Goal: Go to known website: Access a specific website the user already knows

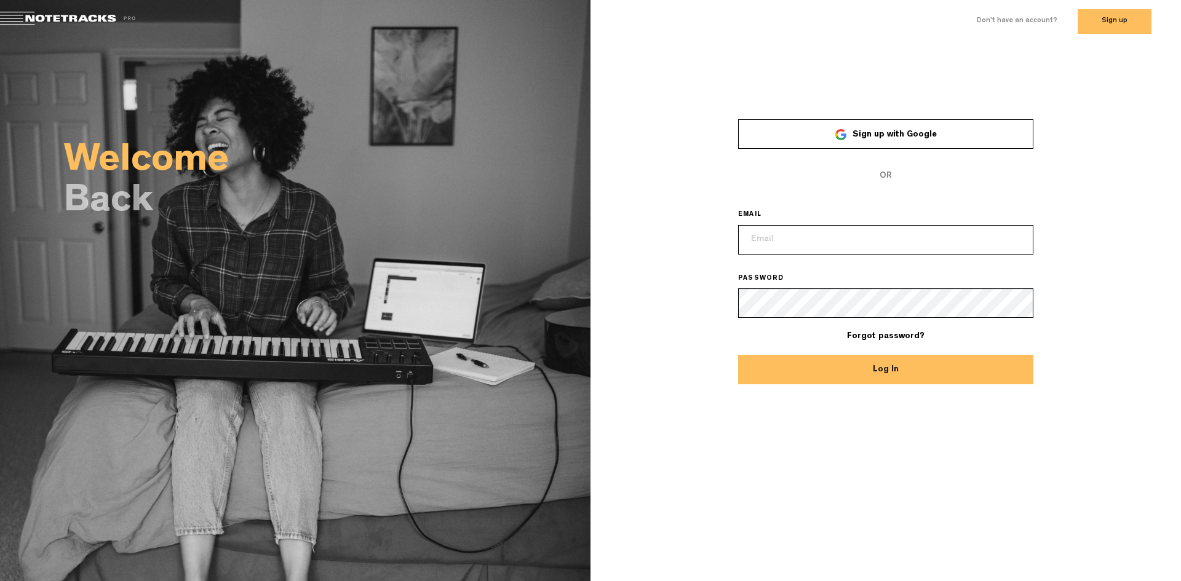
click at [935, 135] on link "Sign up with Google" at bounding box center [885, 134] width 295 height 30
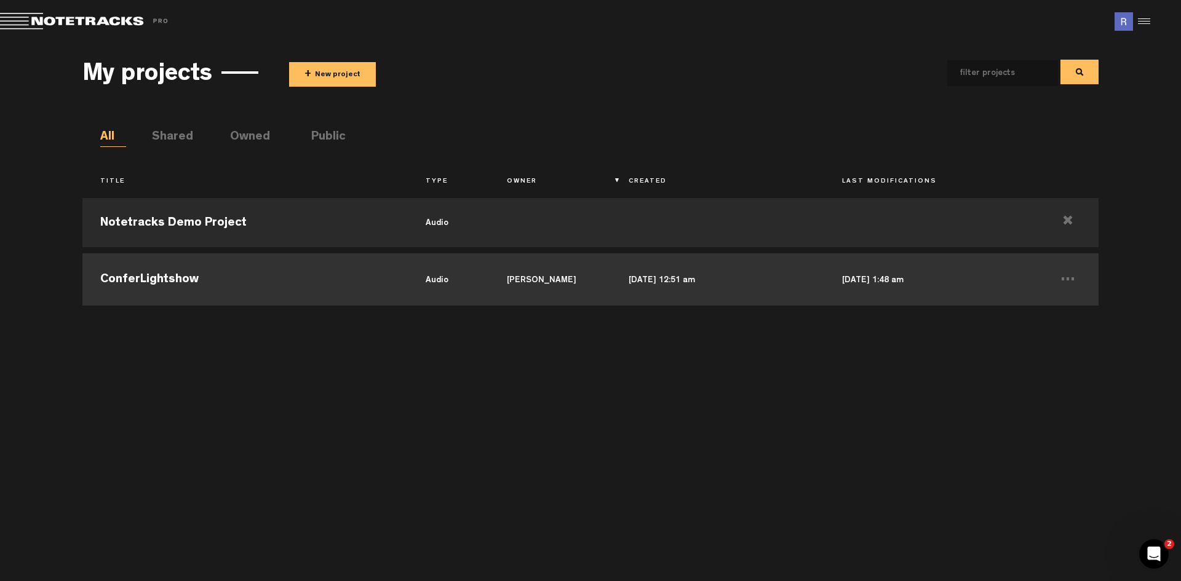
click at [185, 280] on td "ConferLightshow" at bounding box center [244, 277] width 325 height 55
